Goal: Use online tool/utility: Utilize a website feature to perform a specific function

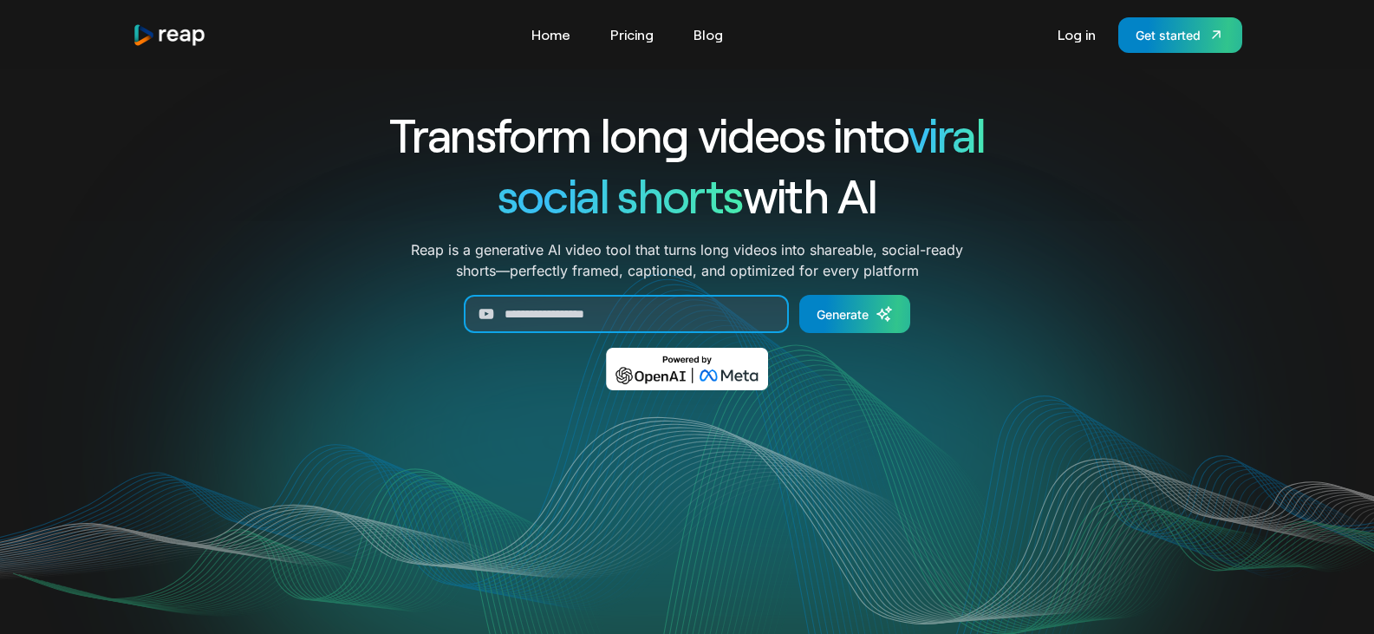
click at [671, 308] on input "Generate Form" at bounding box center [626, 314] width 325 height 38
paste input "**********"
type input "**********"
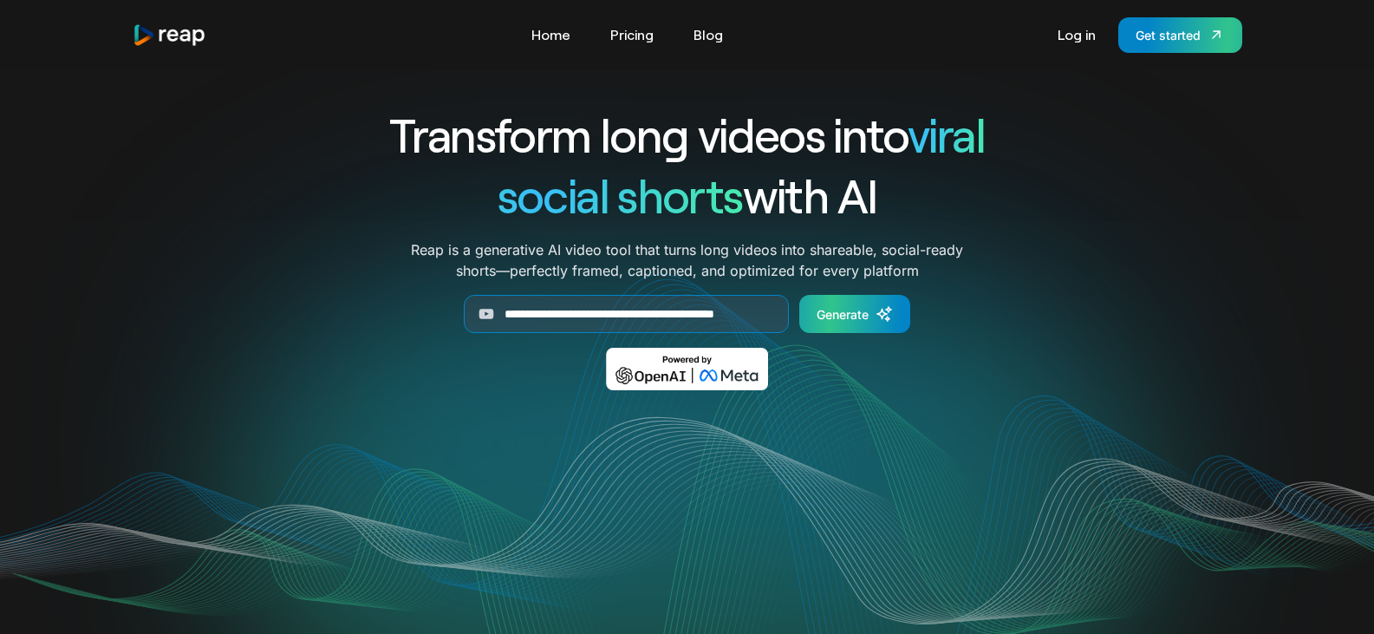
scroll to position [0, 0]
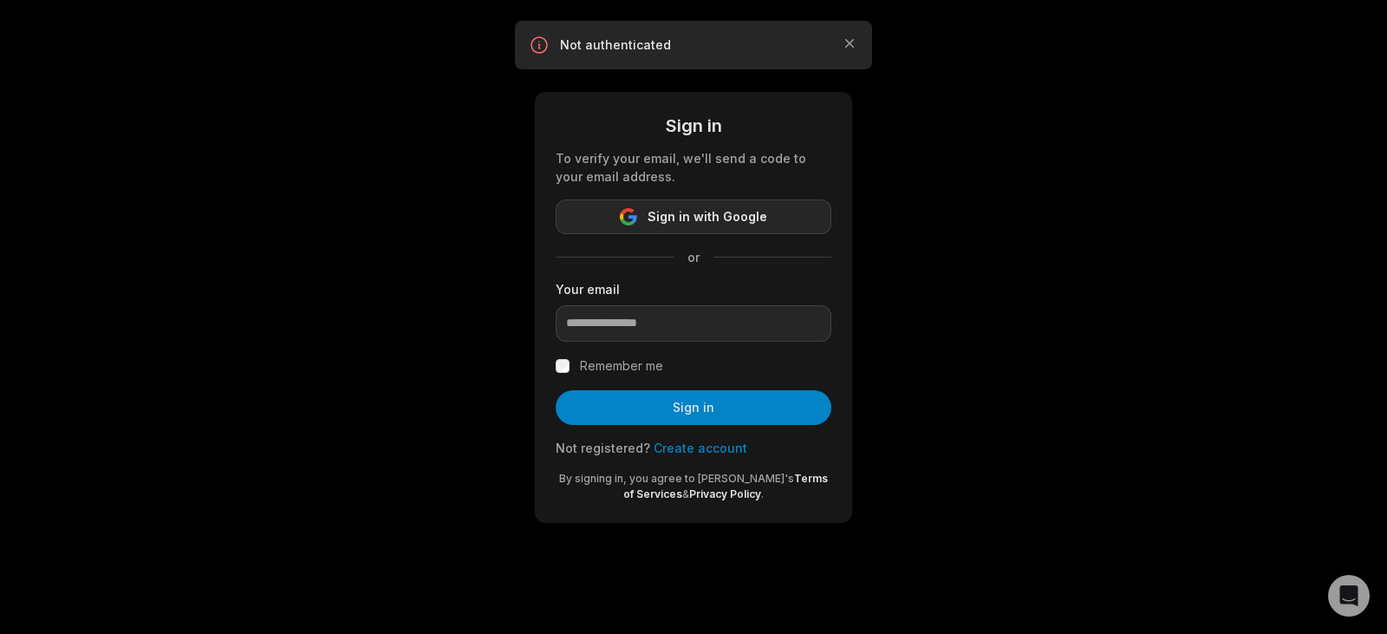
click at [711, 217] on span "Sign in with Google" at bounding box center [708, 216] width 120 height 21
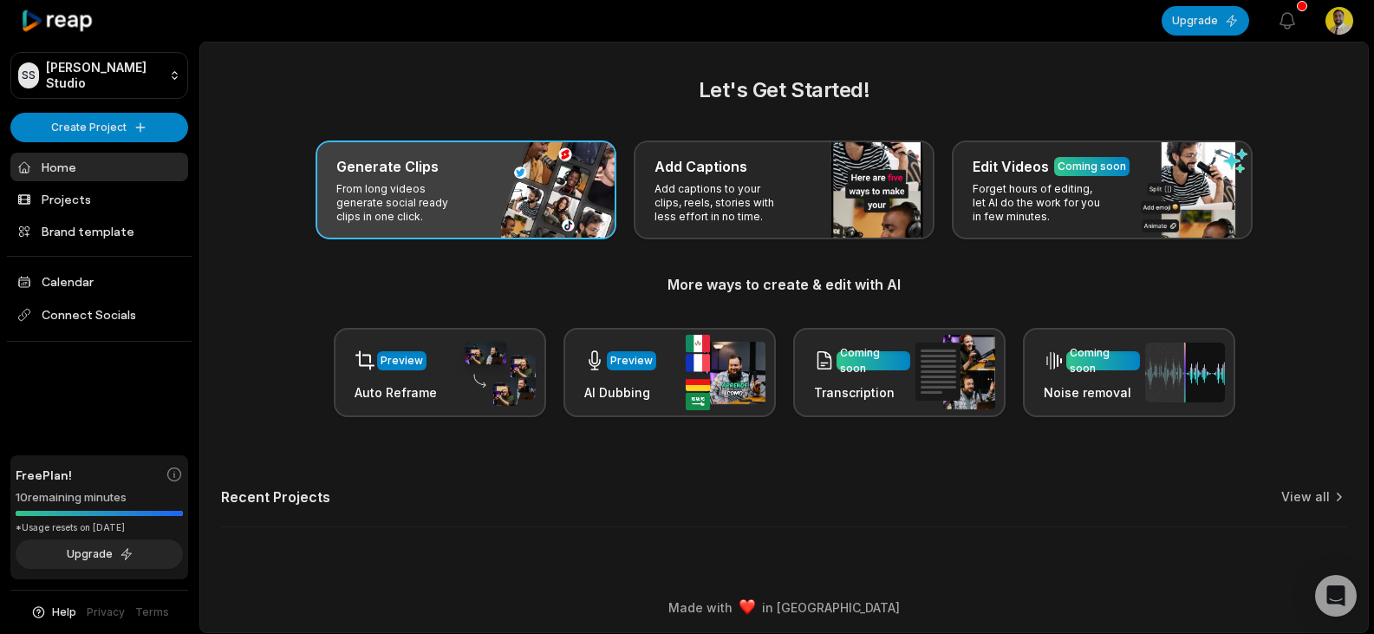
click at [456, 171] on div "Generate Clips" at bounding box center [465, 166] width 259 height 21
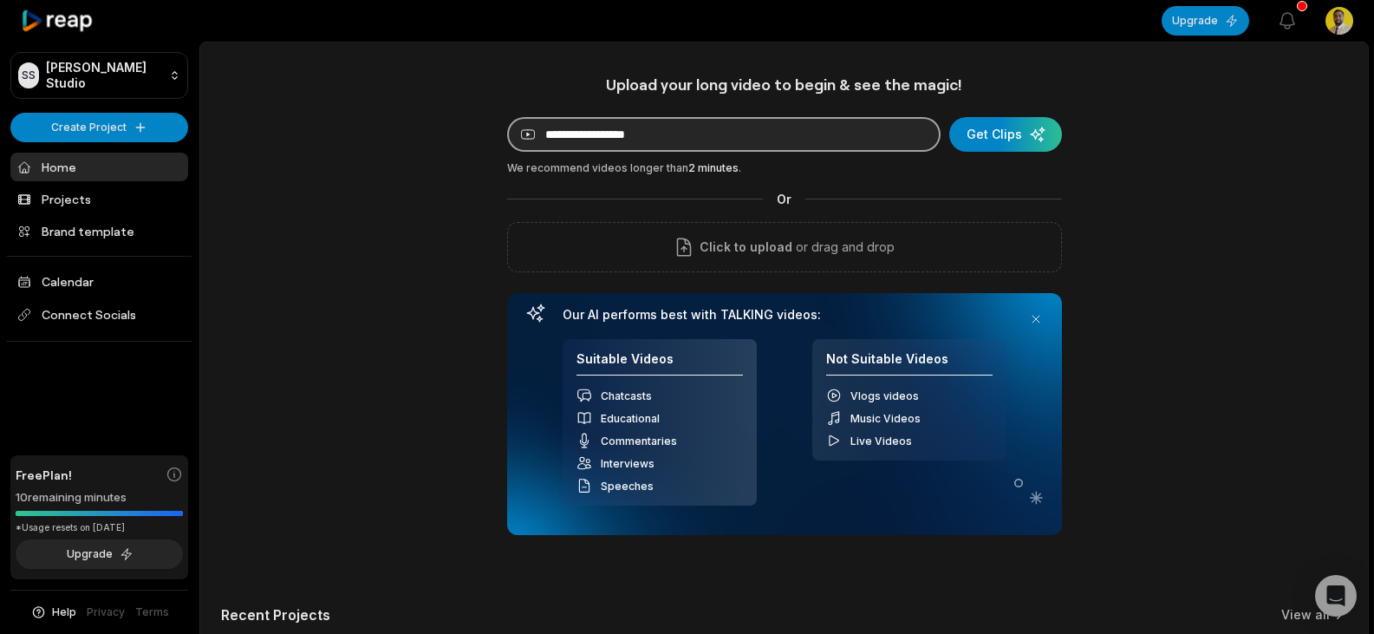
click at [660, 134] on input at bounding box center [724, 134] width 434 height 35
paste input "**********"
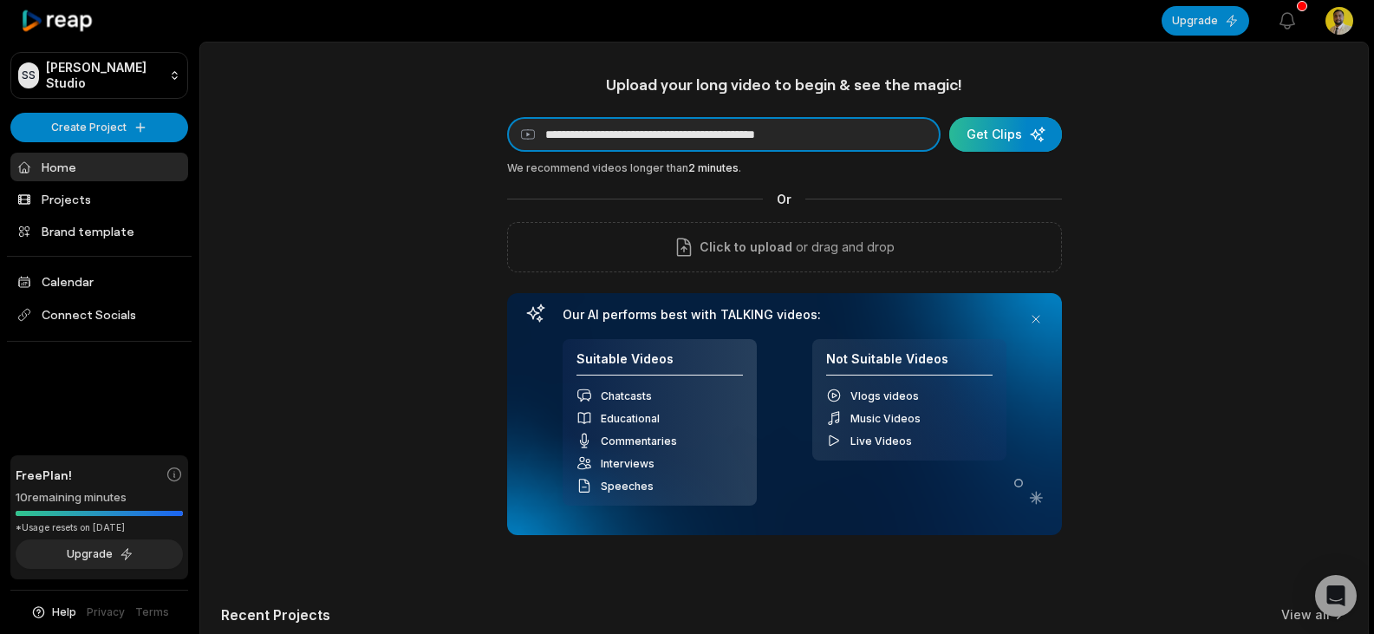
type input "**********"
click at [1001, 127] on div "submit" at bounding box center [1005, 134] width 113 height 35
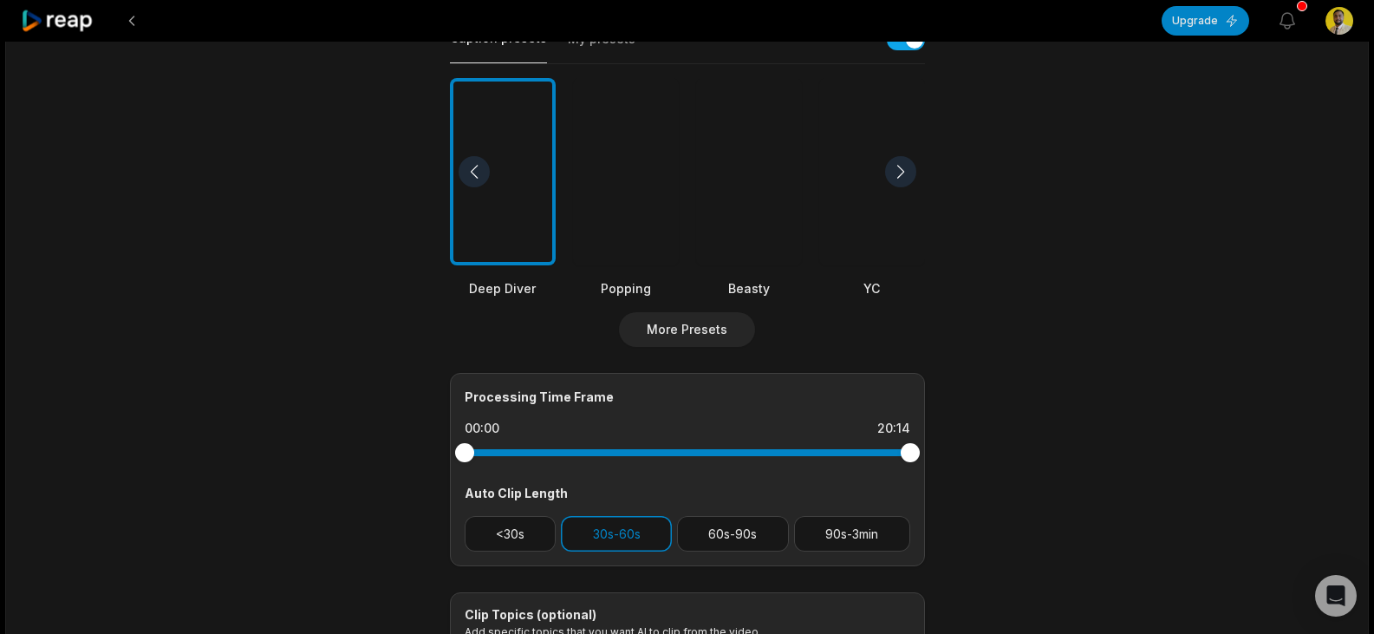
scroll to position [623, 0]
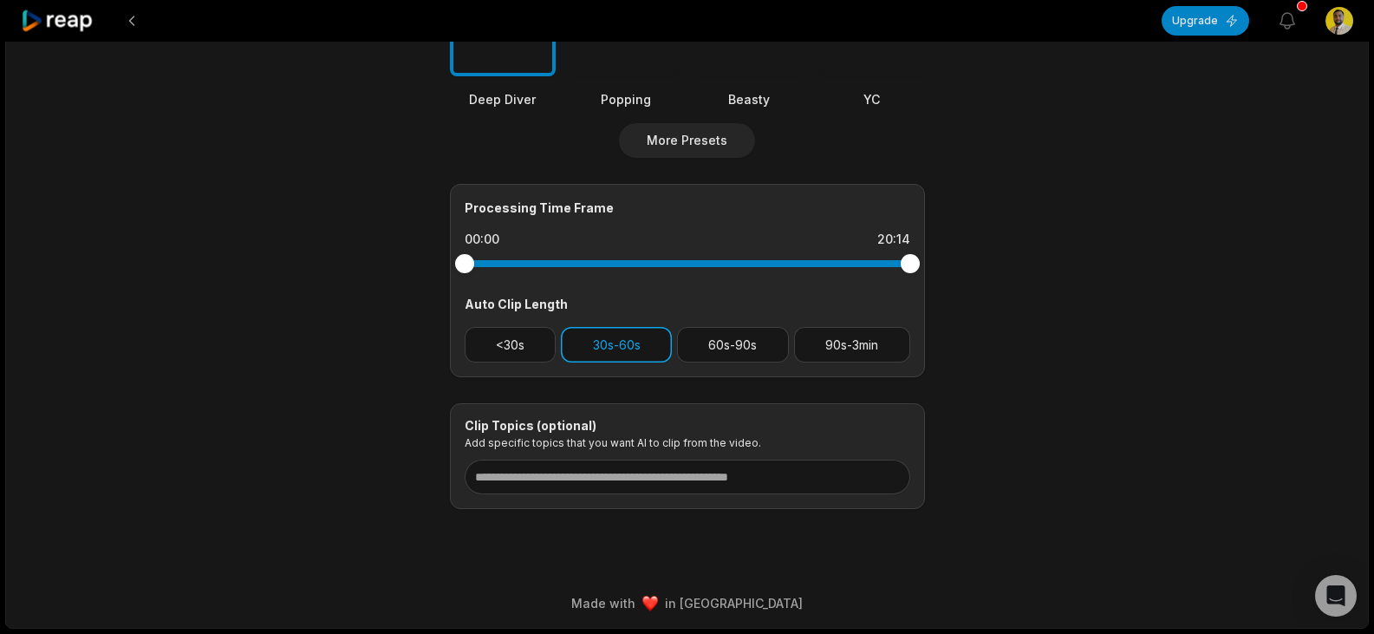
click at [623, 340] on button "30s-60s" at bounding box center [616, 345] width 111 height 36
click at [623, 343] on button "30s-60s" at bounding box center [616, 345] width 111 height 36
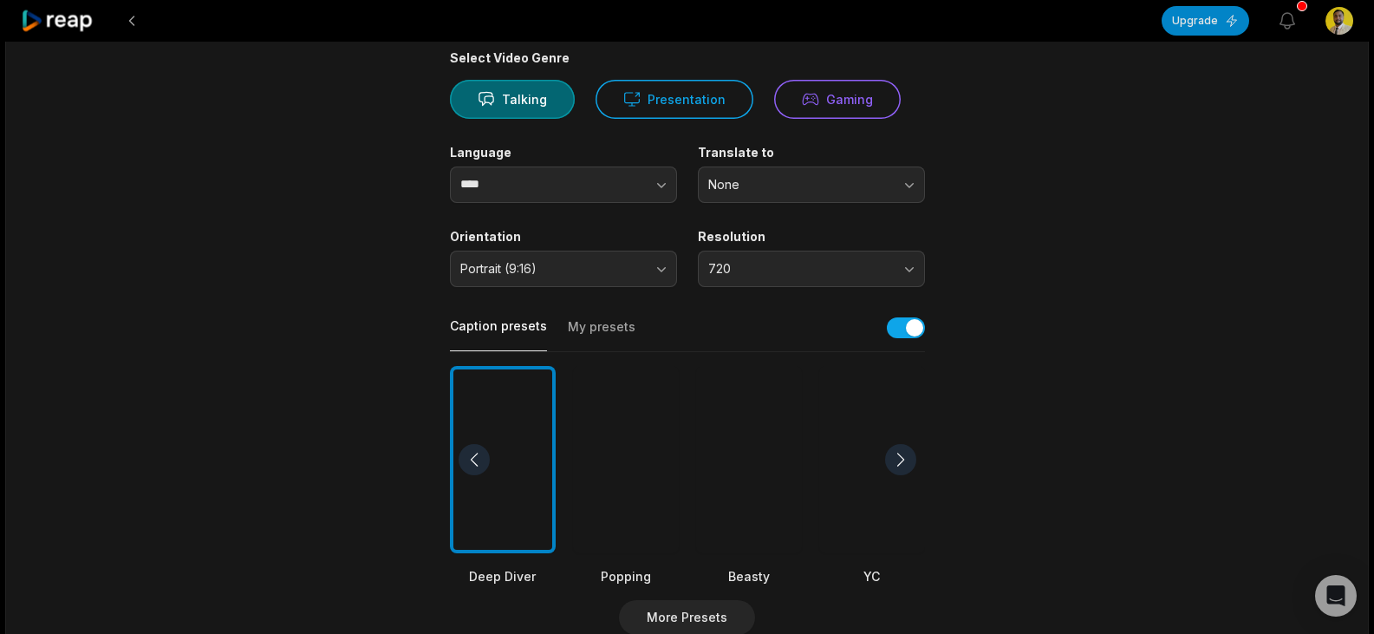
scroll to position [0, 0]
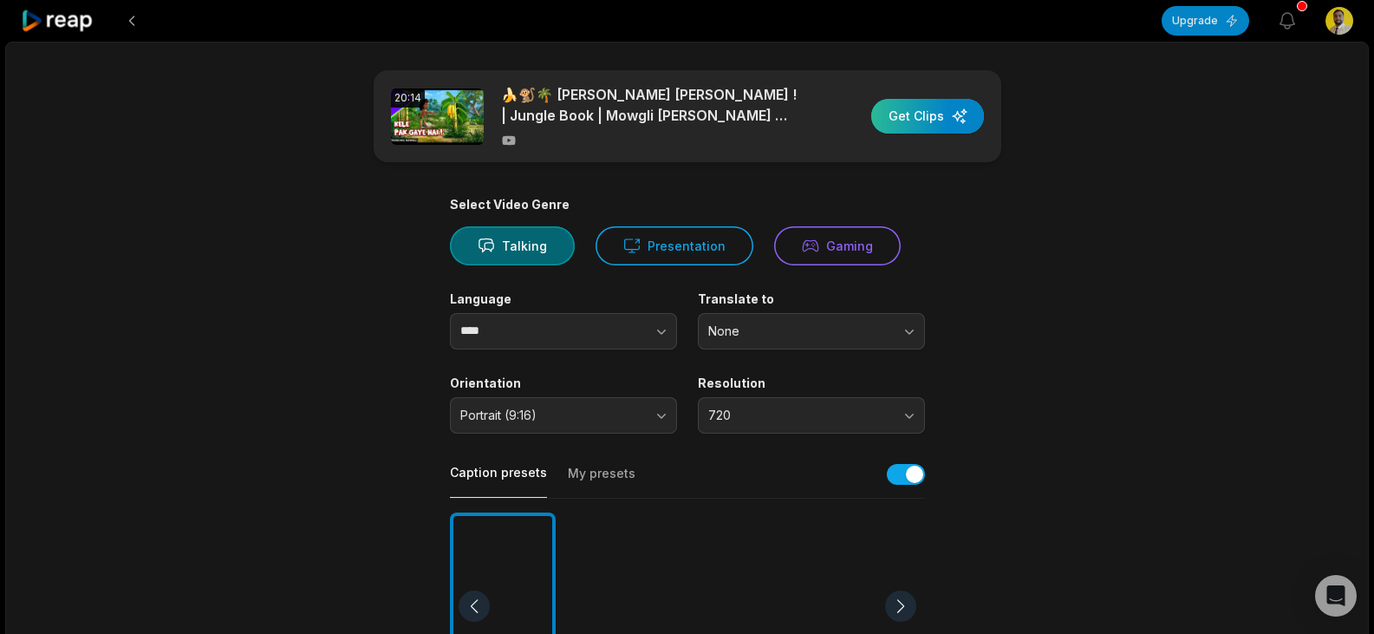
click at [924, 115] on div "button" at bounding box center [927, 116] width 113 height 35
click at [933, 105] on div "button" at bounding box center [927, 116] width 113 height 35
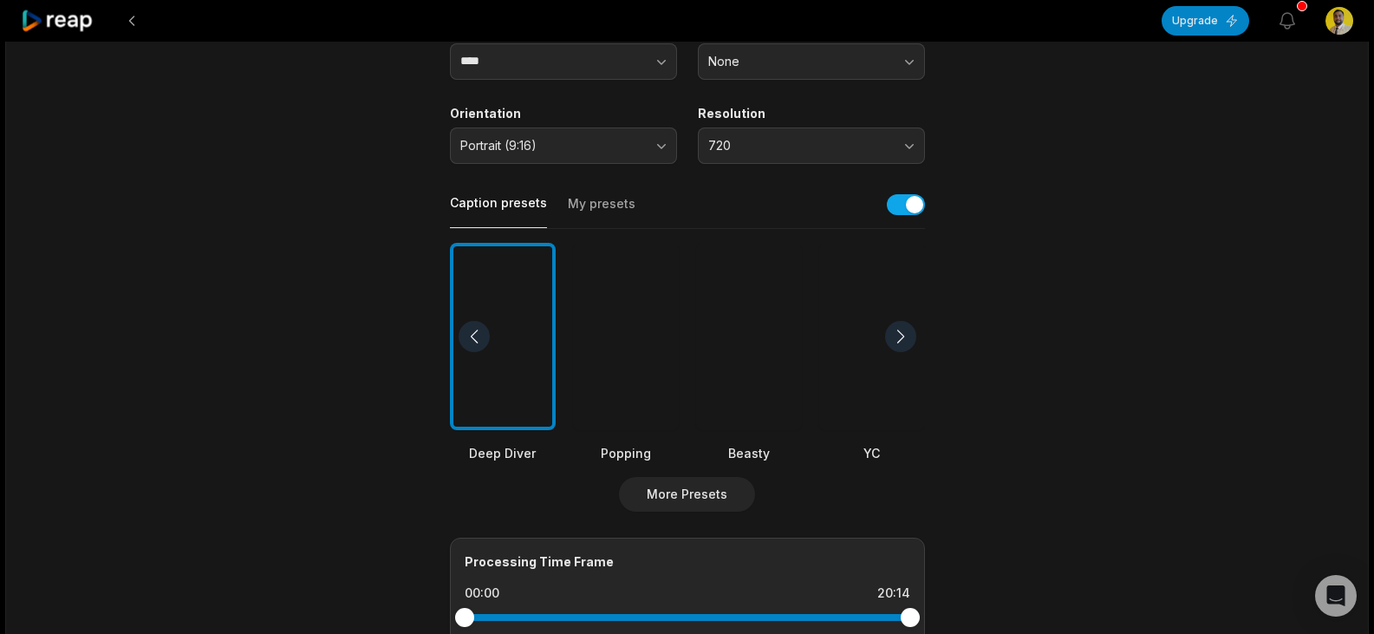
scroll to position [271, 0]
click at [484, 325] on div at bounding box center [474, 335] width 31 height 31
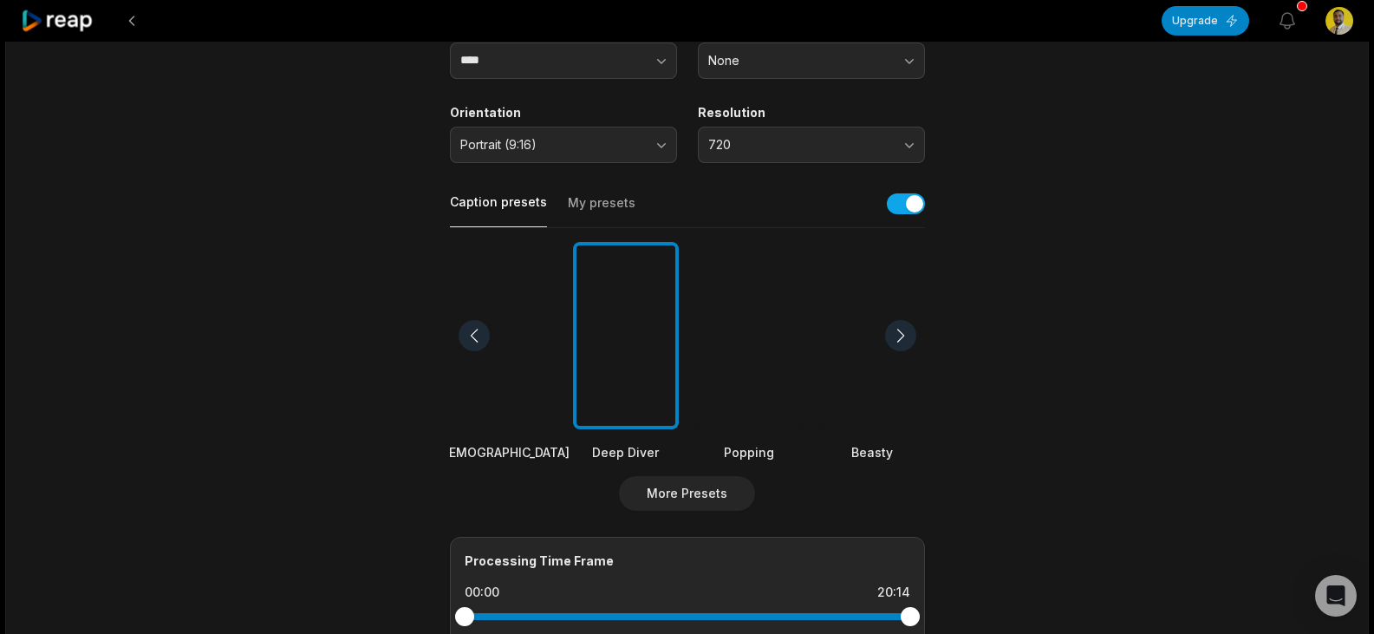
click at [764, 310] on div at bounding box center [749, 336] width 106 height 188
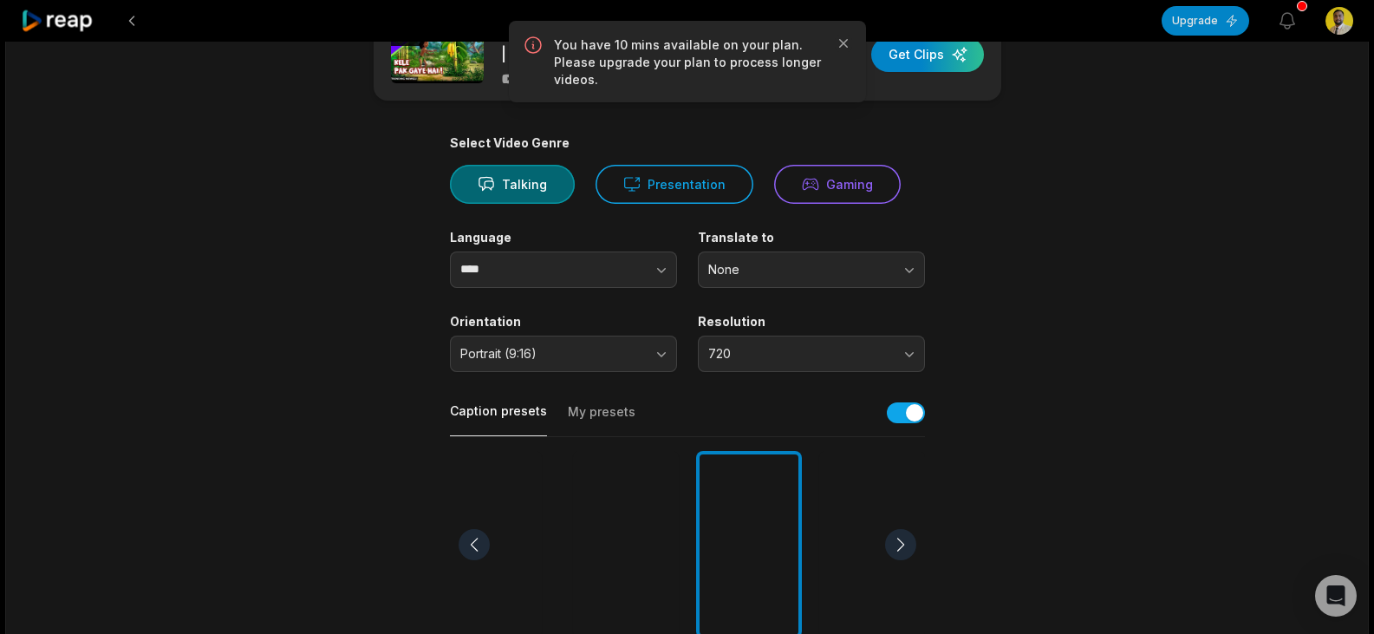
scroll to position [0, 0]
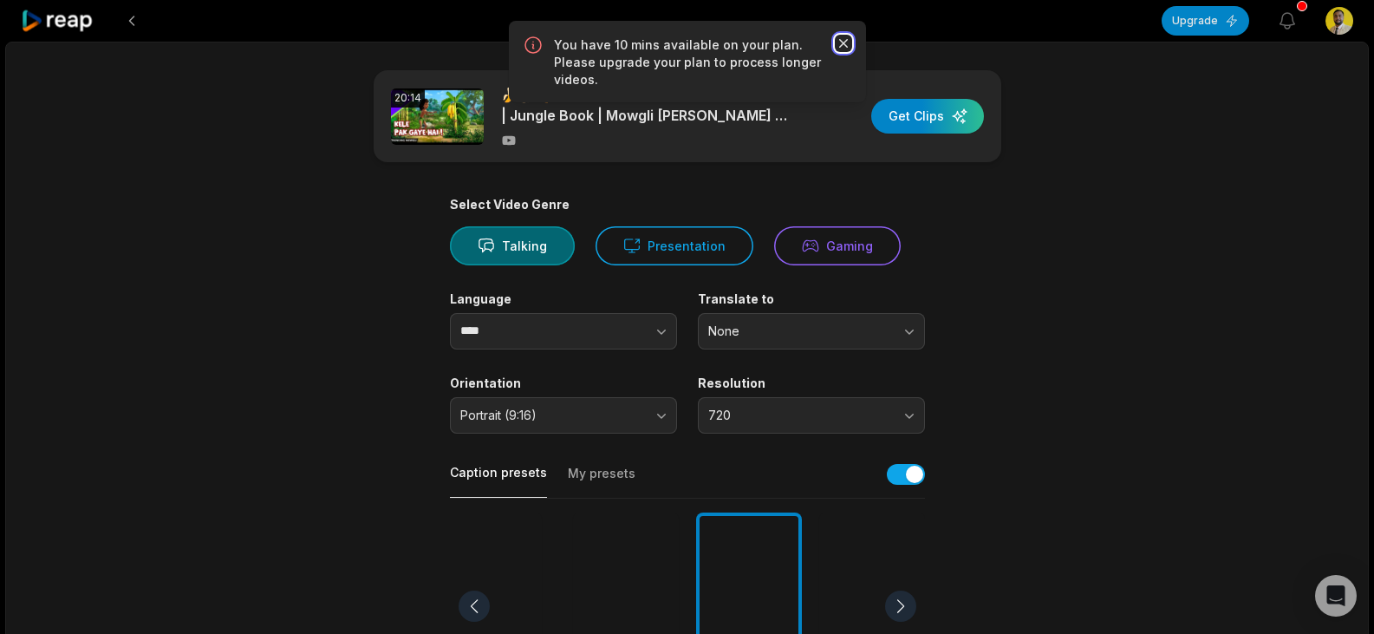
click at [844, 36] on icon "button" at bounding box center [843, 43] width 17 height 17
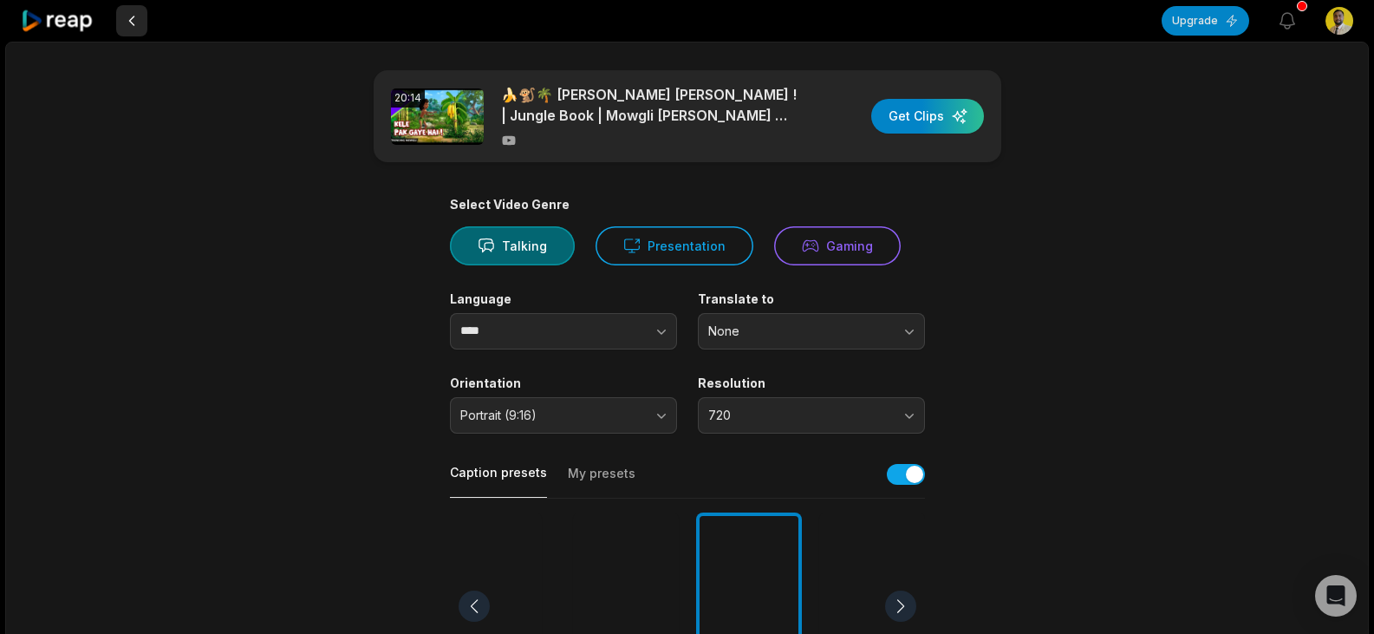
click at [132, 16] on button at bounding box center [131, 20] width 31 height 31
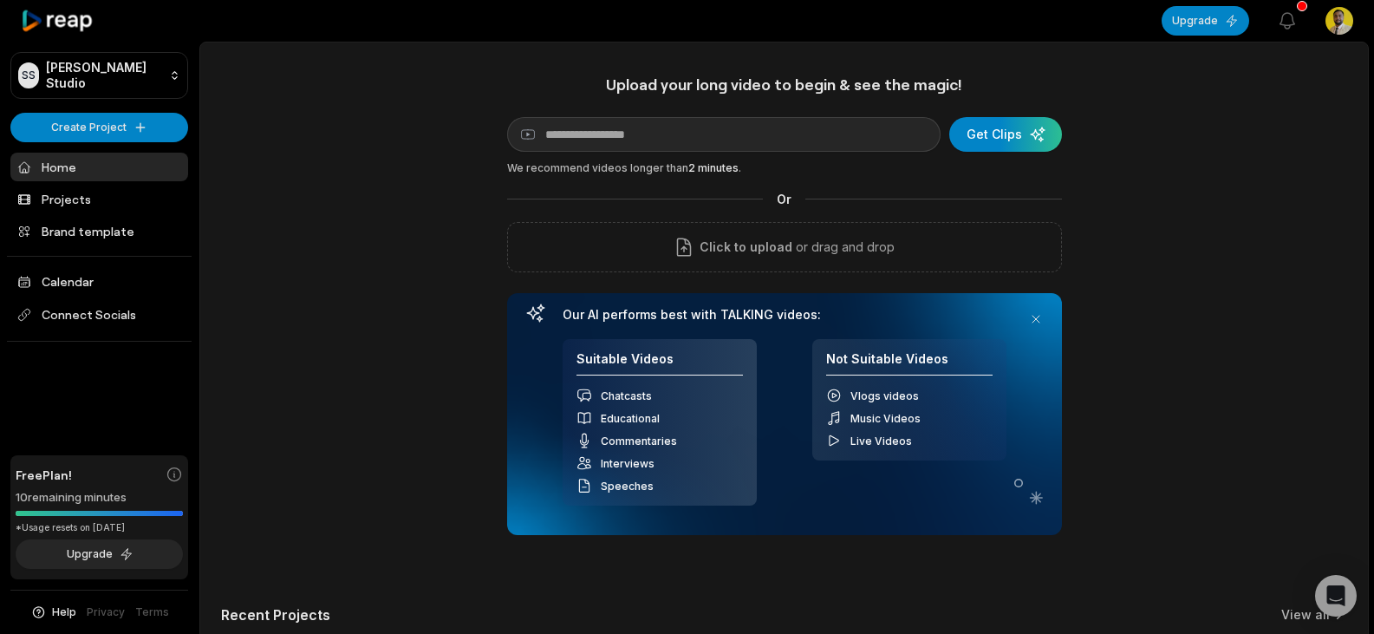
click at [602, 417] on span "Educational" at bounding box center [630, 418] width 59 height 13
click at [583, 415] on icon at bounding box center [585, 418] width 16 height 16
click at [613, 460] on span "Interviews" at bounding box center [628, 463] width 54 height 13
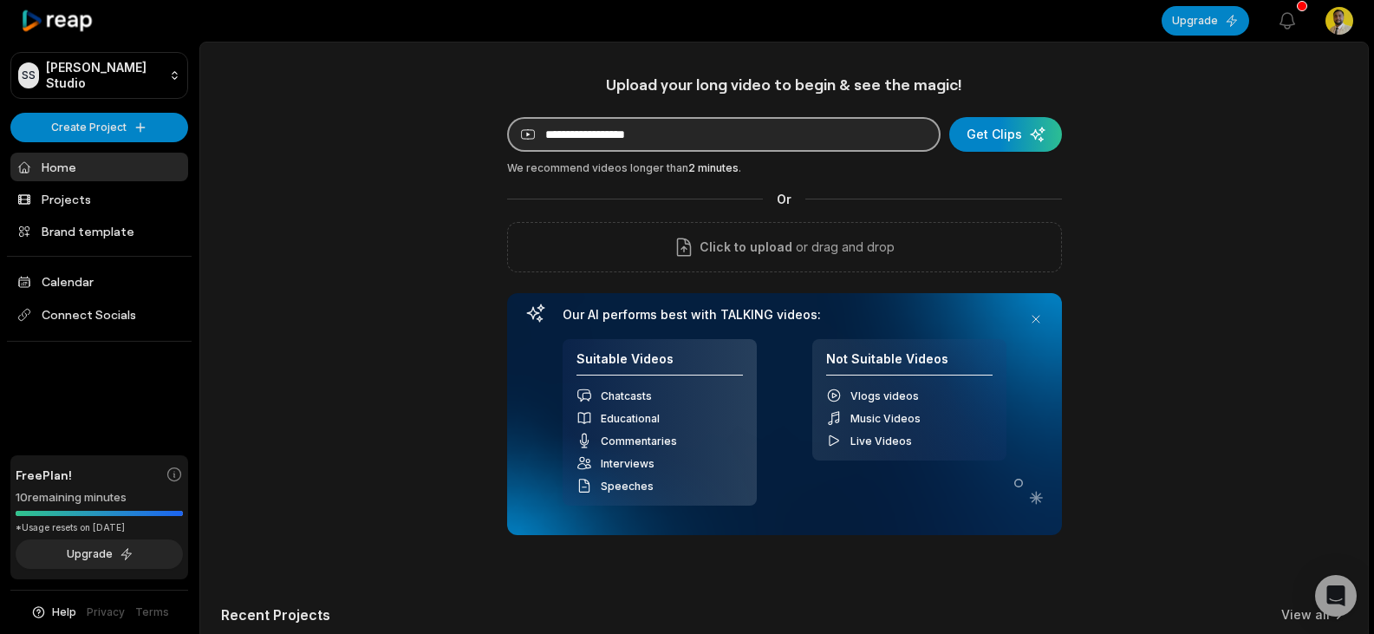
click at [820, 147] on input at bounding box center [724, 134] width 434 height 35
paste input "**********"
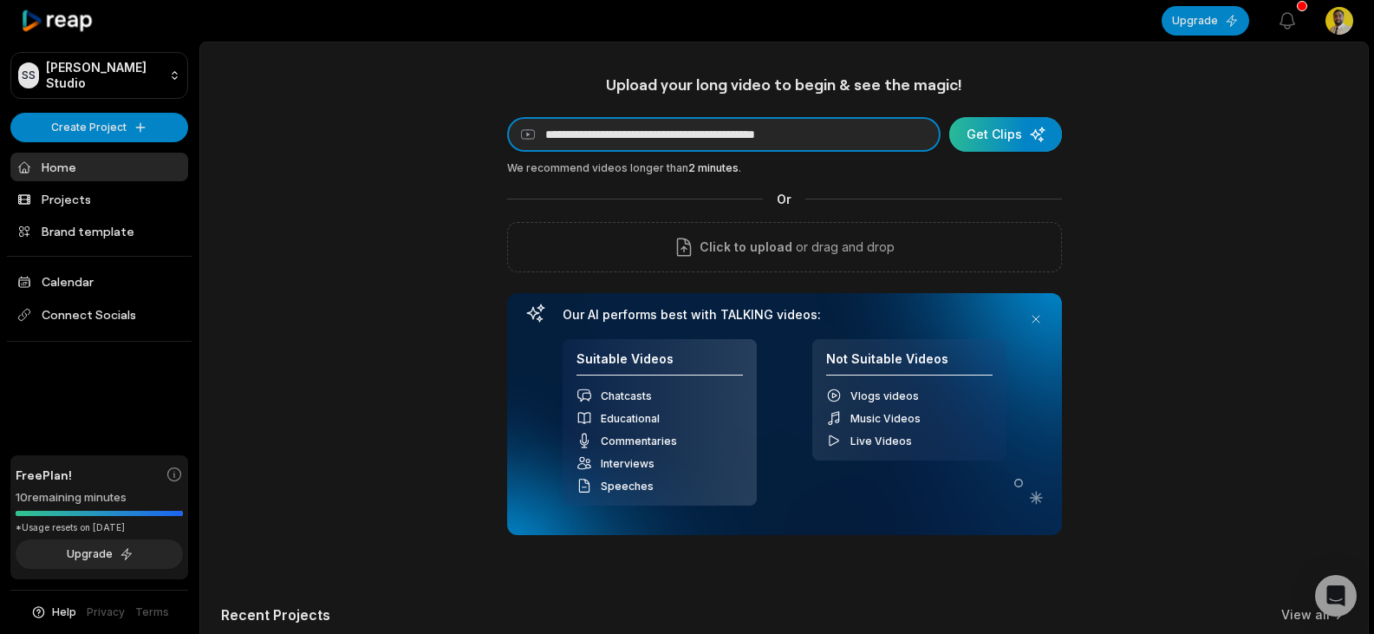
type input "**********"
click at [994, 138] on div "submit" at bounding box center [1005, 134] width 113 height 35
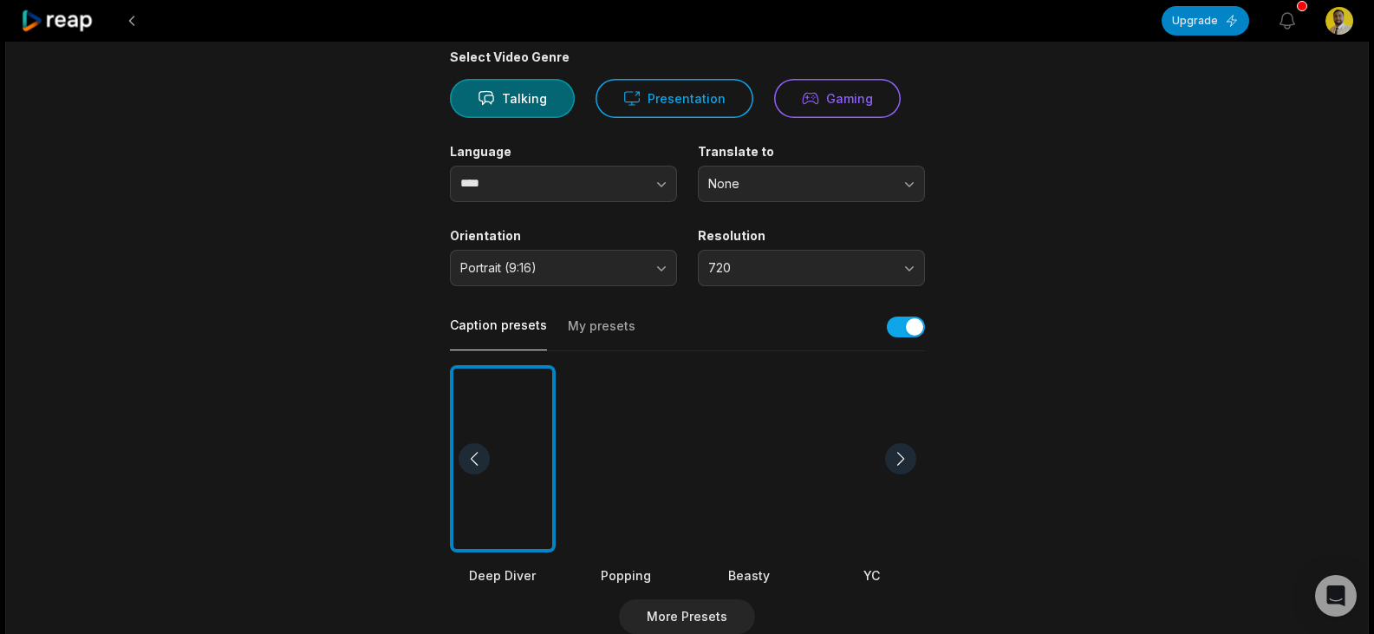
scroll to position [148, 0]
click at [903, 455] on div at bounding box center [900, 457] width 31 height 31
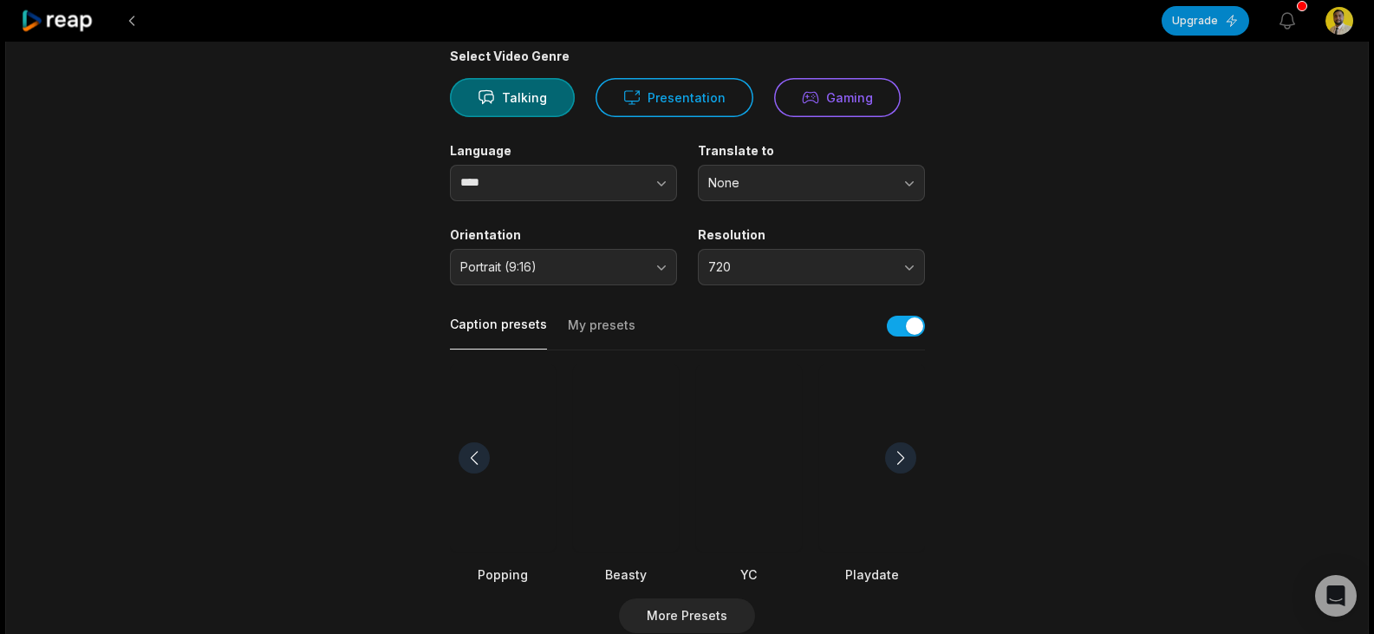
click at [903, 455] on div at bounding box center [900, 457] width 31 height 31
click at [787, 447] on div at bounding box center [749, 458] width 106 height 188
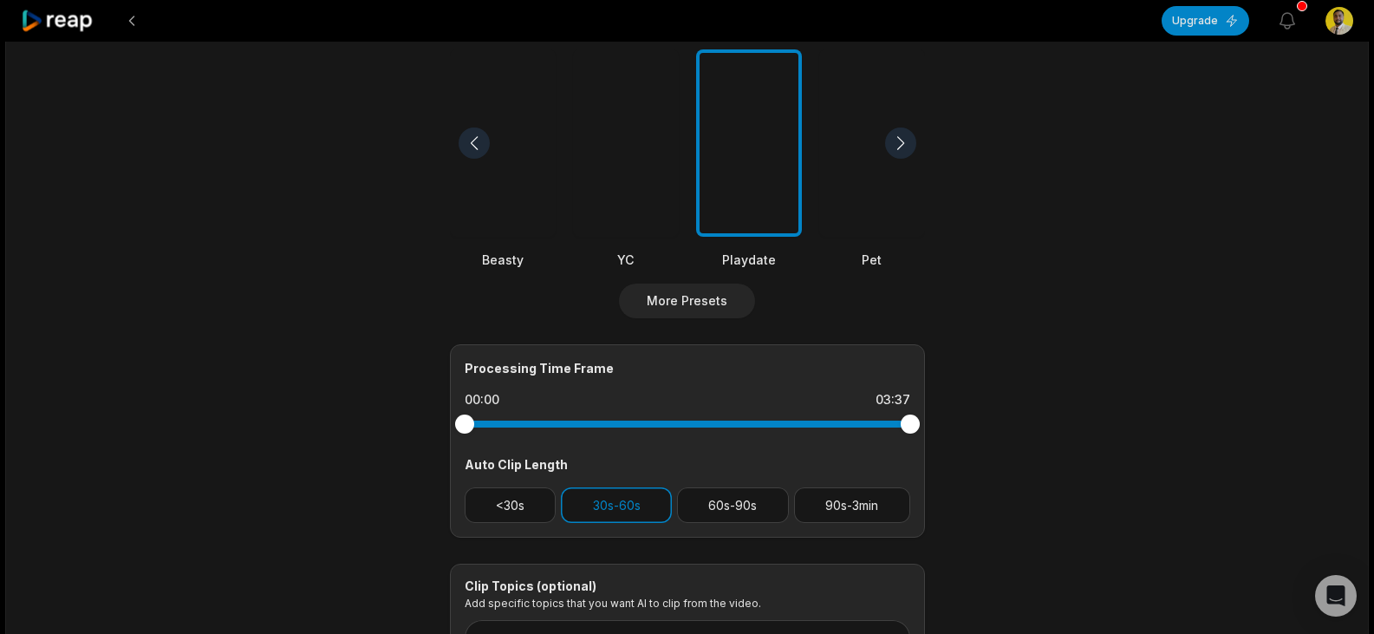
scroll to position [465, 0]
click at [529, 495] on button "<30s" at bounding box center [511, 504] width 92 height 36
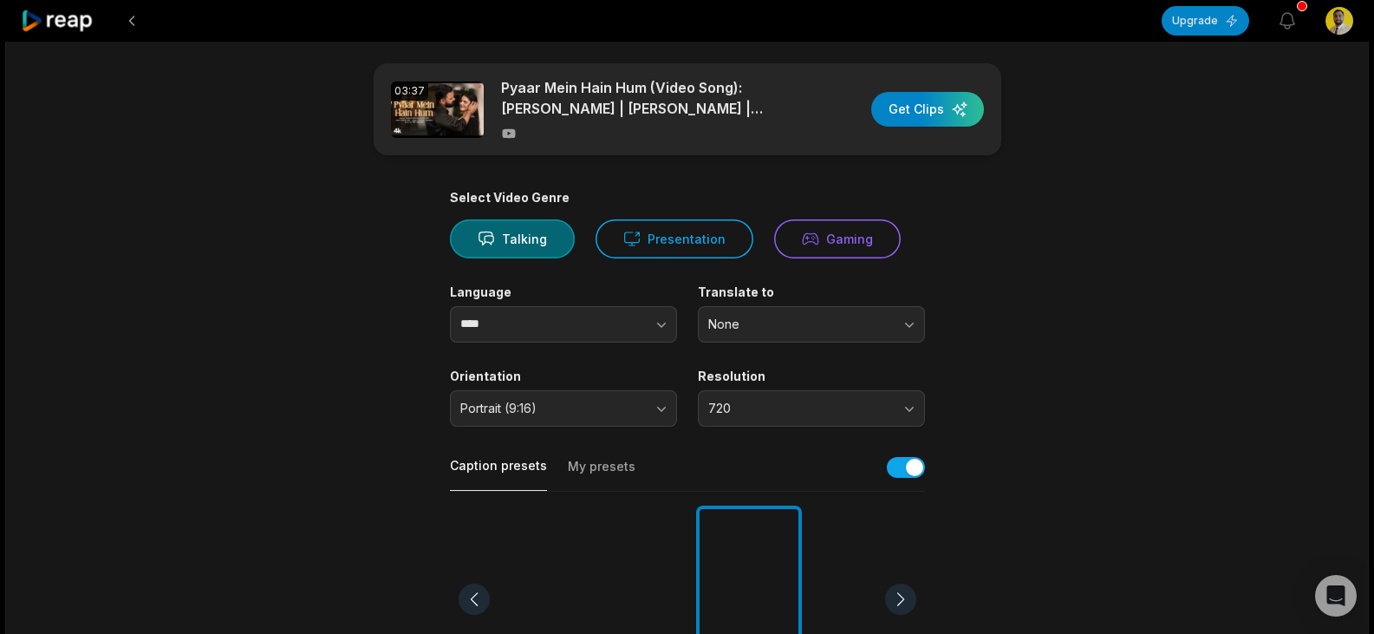
scroll to position [0, 0]
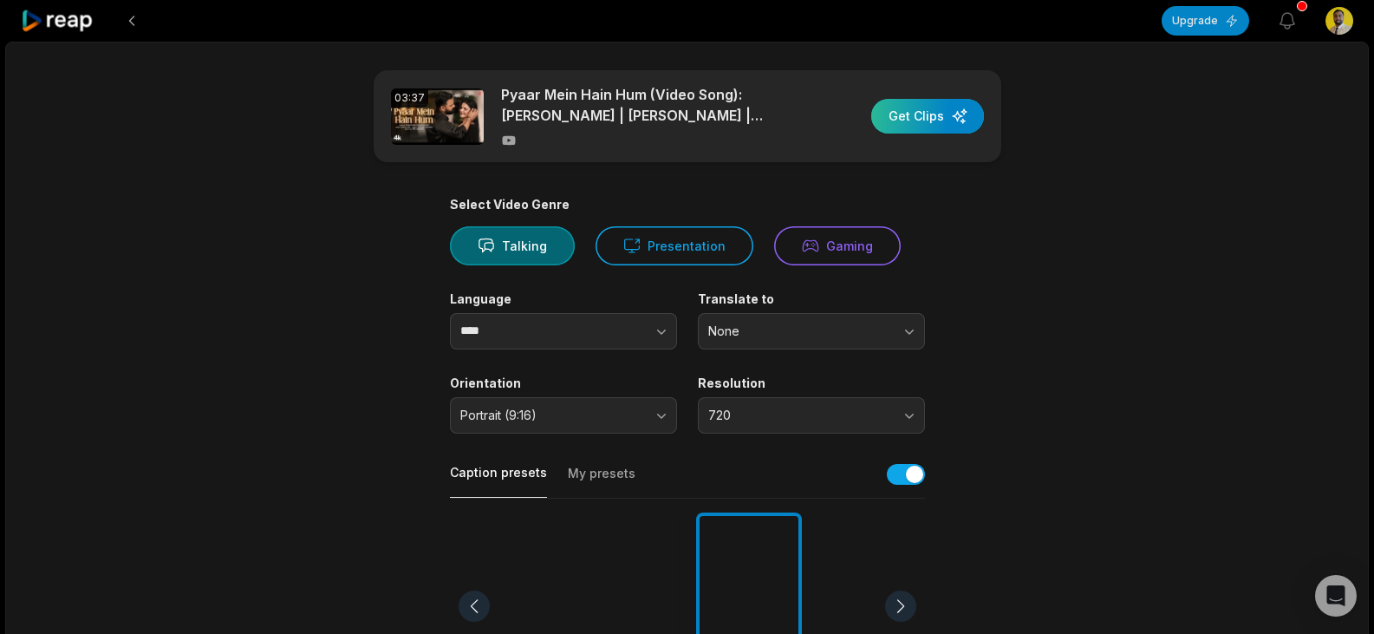
click at [930, 107] on div "button" at bounding box center [927, 116] width 113 height 35
